Goal: Information Seeking & Learning: Learn about a topic

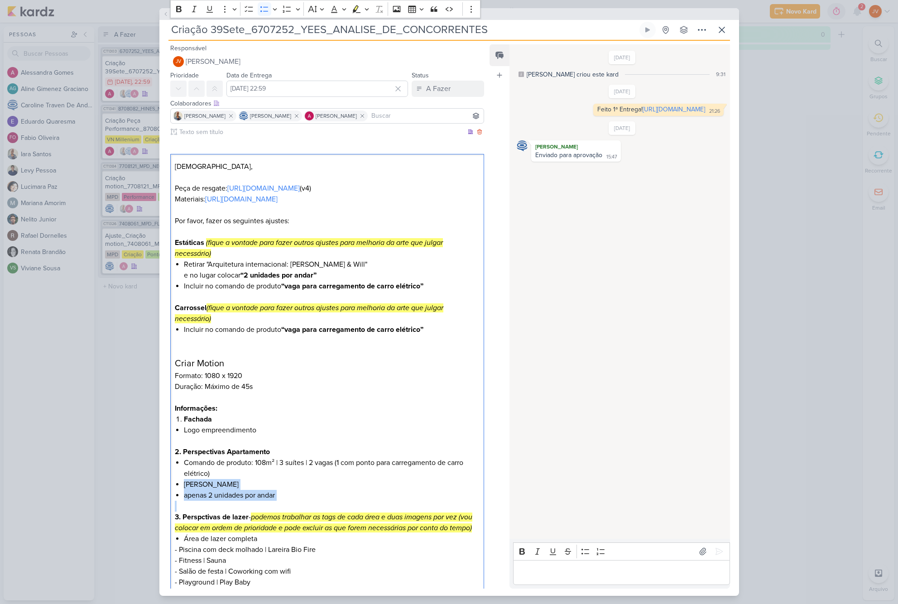
scroll to position [143, 0]
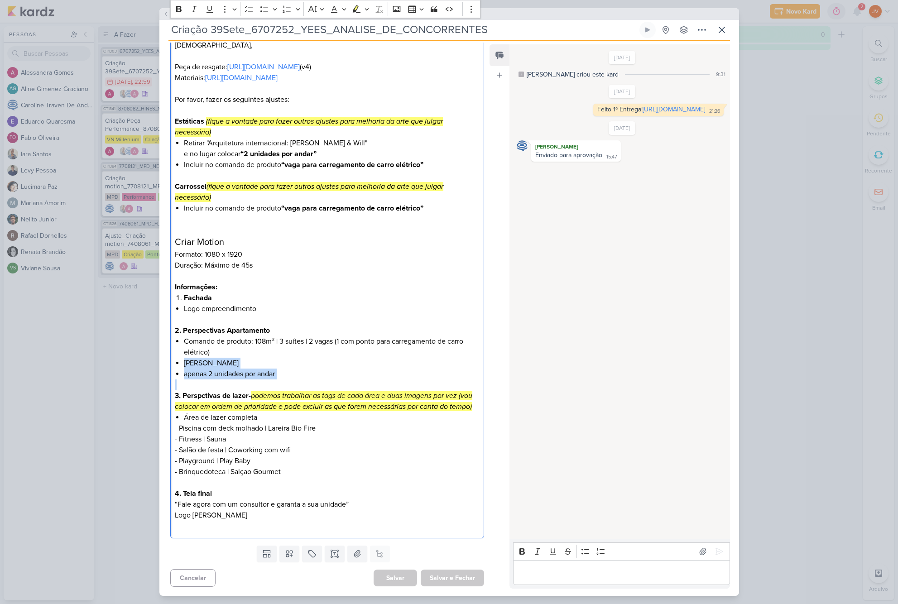
drag, startPoint x: 319, startPoint y: 428, endPoint x: 269, endPoint y: 423, distance: 50.1
click at [270, 423] on p "- Piscina com deck molhado | Lareira Bio Fire" at bounding box center [327, 428] width 304 height 11
drag, startPoint x: 258, startPoint y: 418, endPoint x: 187, endPoint y: 414, distance: 71.6
click at [184, 414] on li "Área de lazer completa" at bounding box center [331, 417] width 295 height 11
copy li "Área de lazer completa"
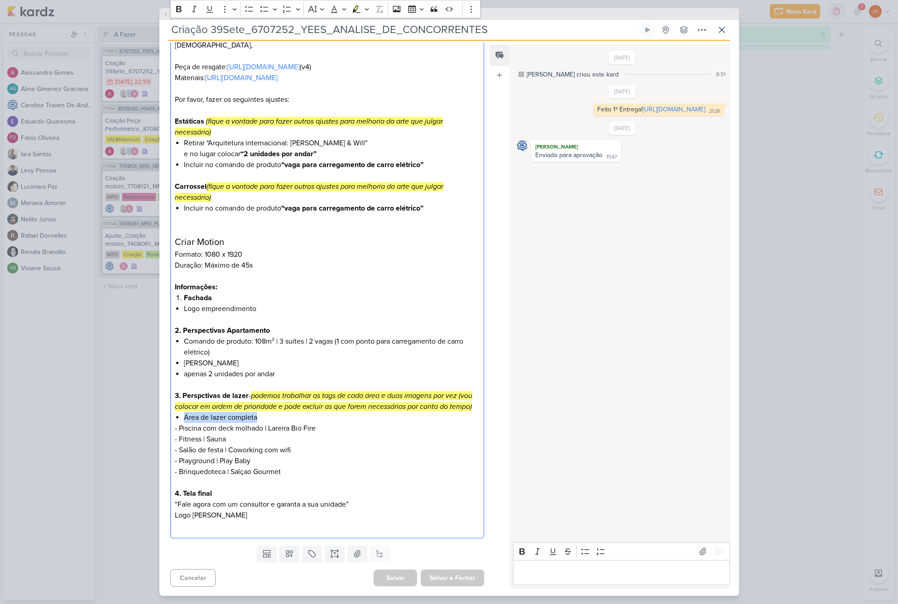
drag, startPoint x: 229, startPoint y: 441, endPoint x: 178, endPoint y: 428, distance: 52.8
click at [177, 428] on div "Jôney, Peça de resgate: [URL][DOMAIN_NAME] (v4) Materiais: [URL][DOMAIN_NAME] P…" at bounding box center [327, 286] width 314 height 506
copy div "- Piscina com deck molhado | Lareira Bio Fire - Fitness | Sauna"
click at [239, 436] on p "- Fitness | Sauna" at bounding box center [327, 439] width 304 height 11
drag, startPoint x: 315, startPoint y: 428, endPoint x: 203, endPoint y: 430, distance: 111.9
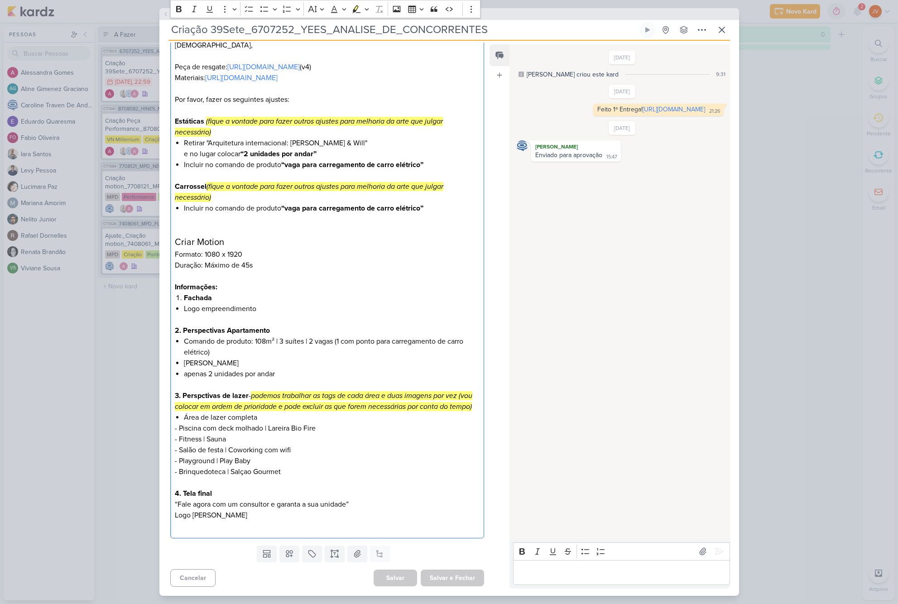
click at [182, 428] on p "- Piscina com deck molhado | Lareira Bio Fire" at bounding box center [327, 428] width 304 height 11
copy p "Piscina com deck molhado | Lareira Bio Fire"
drag, startPoint x: 218, startPoint y: 439, endPoint x: 181, endPoint y: 441, distance: 36.7
click at [181, 441] on p "- Fitness | Sauna" at bounding box center [327, 439] width 304 height 11
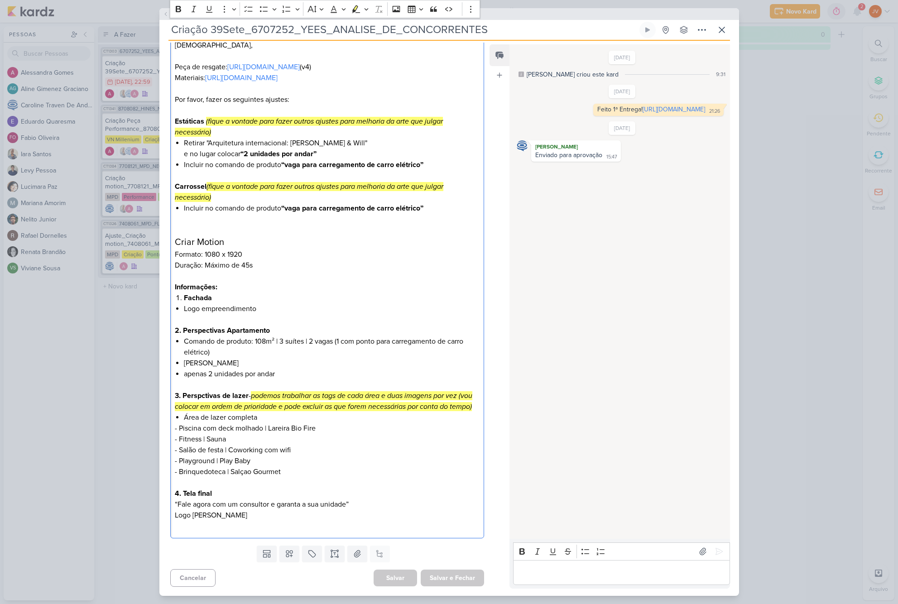
scroll to position [0, 0]
copy p "Fitness | Sauna"
drag, startPoint x: 293, startPoint y: 450, endPoint x: 182, endPoint y: 451, distance: 111.4
click at [182, 451] on p "- Salão de festa | Coworking com wifi" at bounding box center [327, 450] width 304 height 11
copy p "Salão de festa | Coworking com wifi"
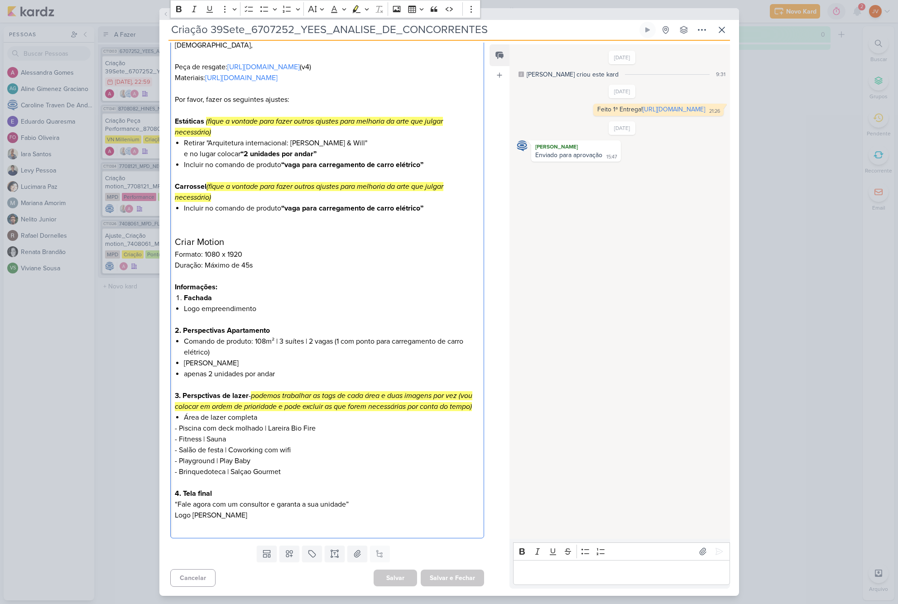
scroll to position [140, 0]
click at [263, 515] on p "Logo [PERSON_NAME]" at bounding box center [327, 515] width 304 height 11
drag, startPoint x: 347, startPoint y: 506, endPoint x: 179, endPoint y: 510, distance: 168.1
click at [179, 510] on p "“Fale agora com um consultor e garanta a sua unidade”" at bounding box center [327, 504] width 304 height 11
copy p "Fale agora com um consultor e garanta a sua unidade"
